Goal: Task Accomplishment & Management: Manage account settings

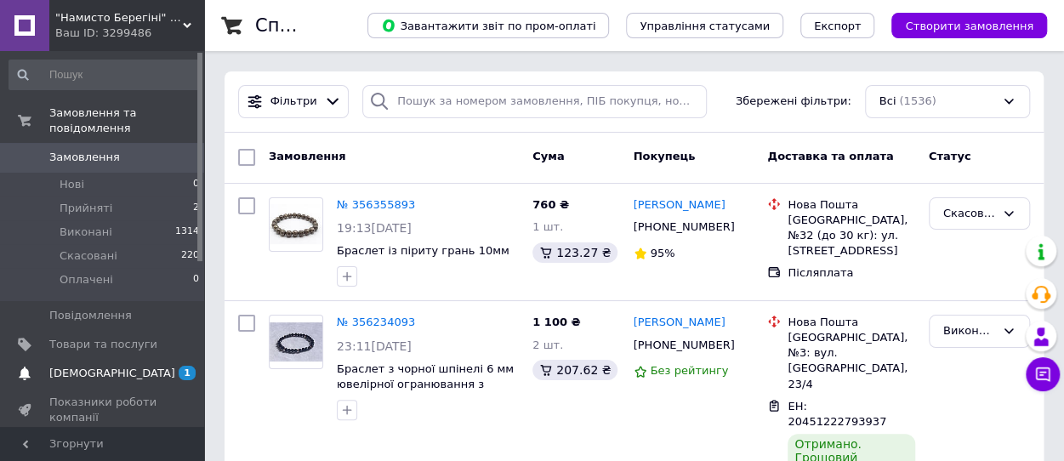
click at [88, 366] on span "[DEMOGRAPHIC_DATA]" at bounding box center [112, 373] width 126 height 15
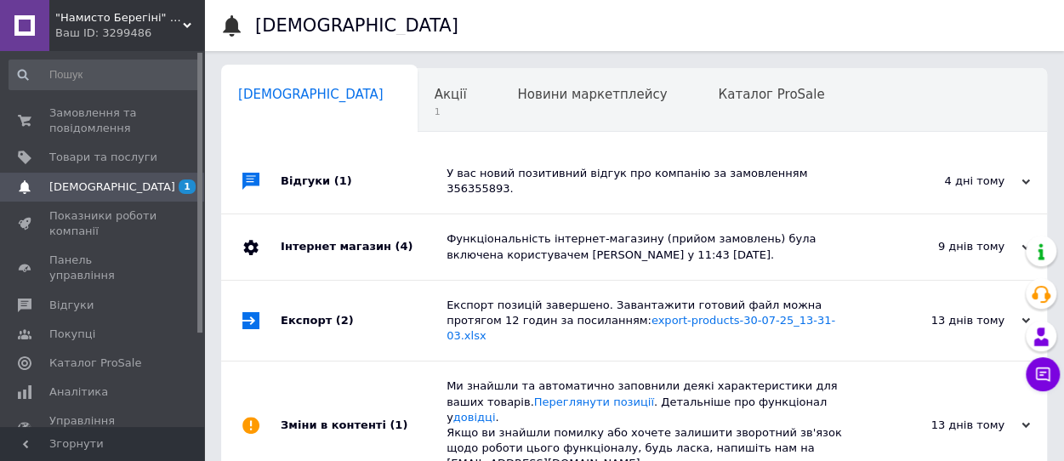
scroll to position [0, 9]
click at [426, 95] on span "Акції" at bounding box center [442, 94] width 32 height 15
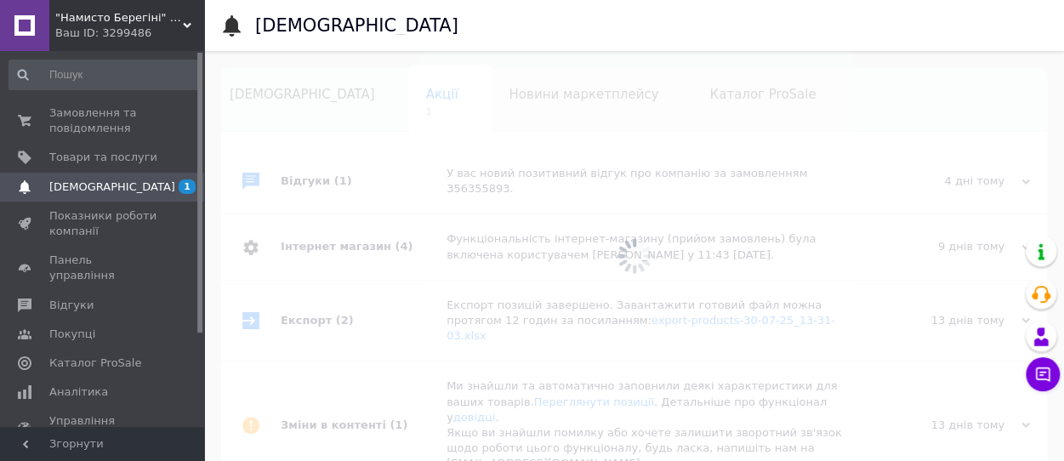
scroll to position [0, 17]
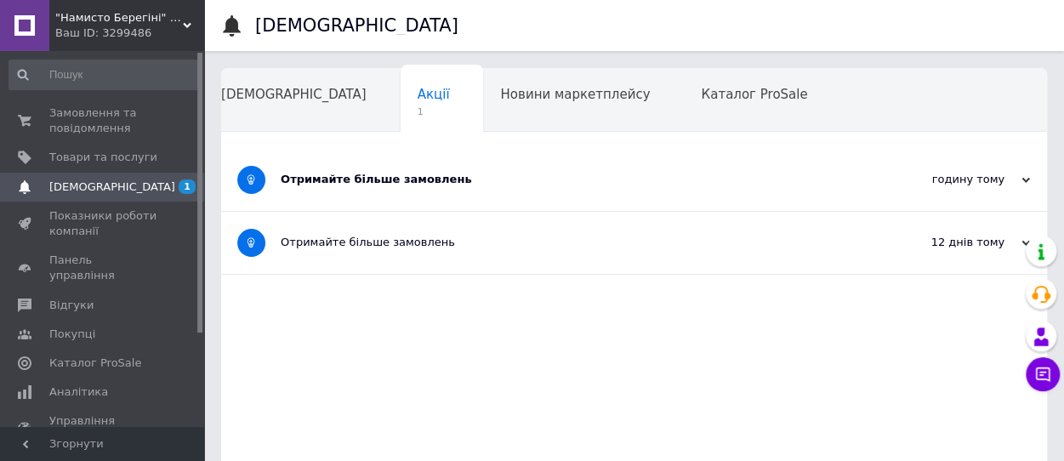
click at [356, 185] on div "Отримайте більше замовлень" at bounding box center [570, 179] width 579 height 15
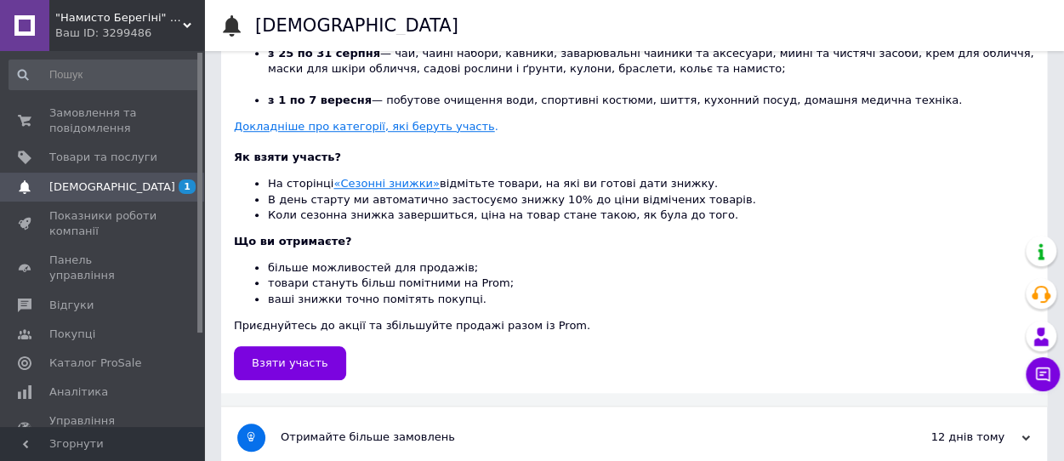
scroll to position [596, 0]
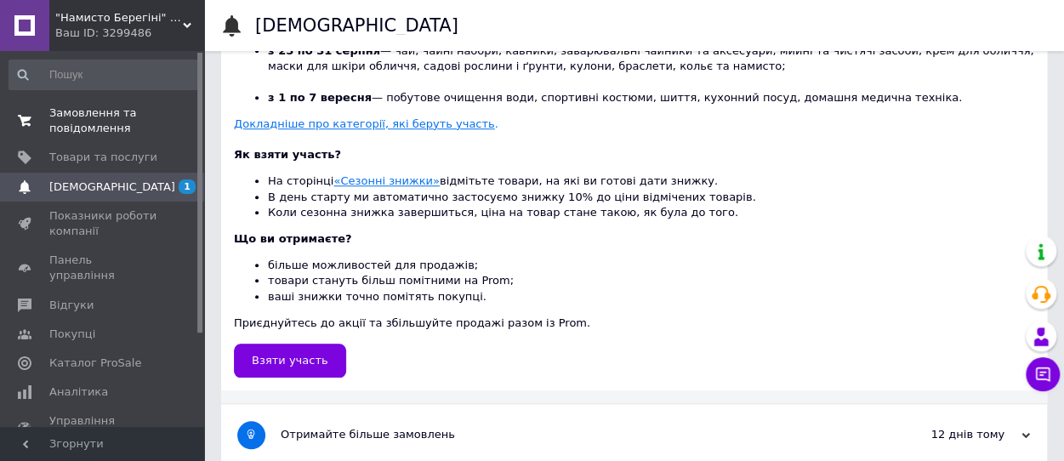
click at [121, 115] on span "Замовлення та повідомлення" at bounding box center [103, 121] width 108 height 31
